Goal: Find specific page/section: Find specific page/section

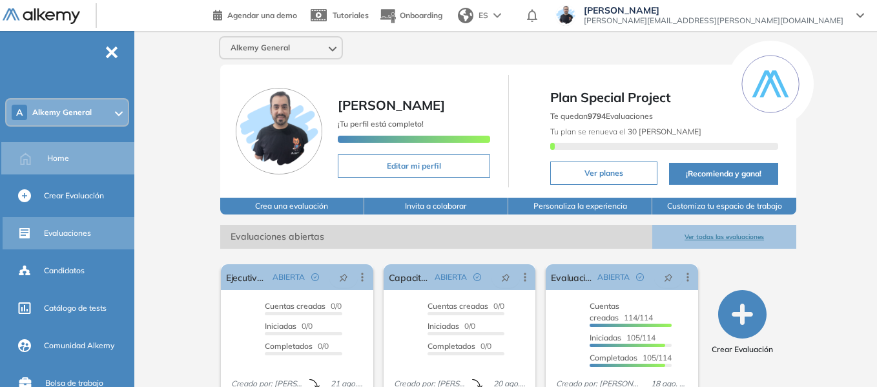
click at [65, 239] on div "Evaluaciones" at bounding box center [88, 233] width 88 height 22
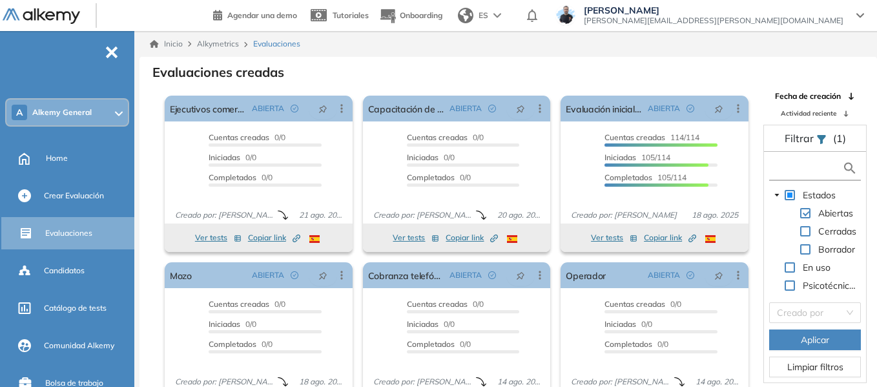
click at [785, 172] on input "text" at bounding box center [807, 168] width 70 height 14
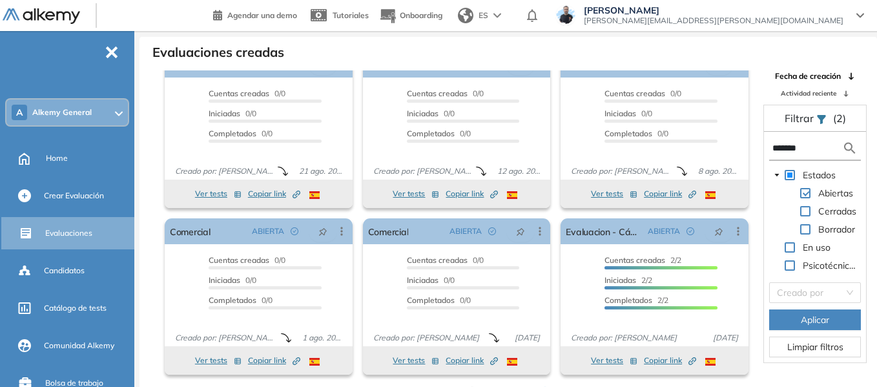
scroll to position [31, 0]
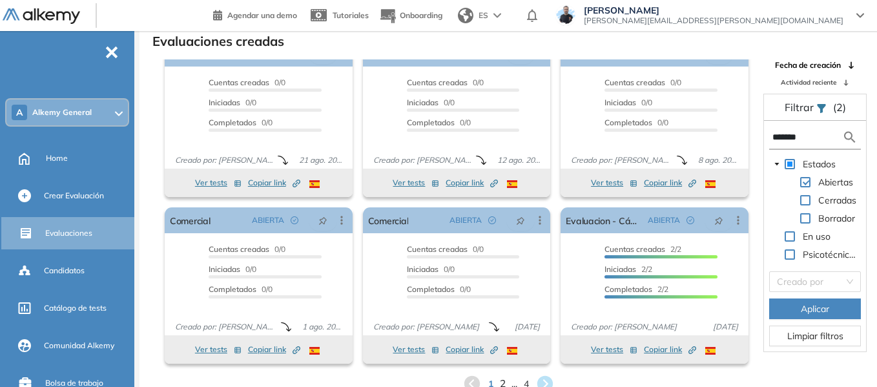
type input "*******"
click at [504, 382] on span "2" at bounding box center [502, 383] width 6 height 15
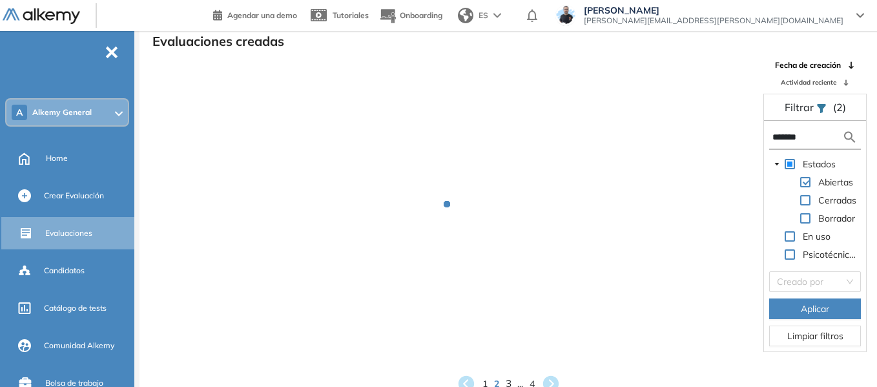
scroll to position [1, 0]
